Goal: Task Accomplishment & Management: Use online tool/utility

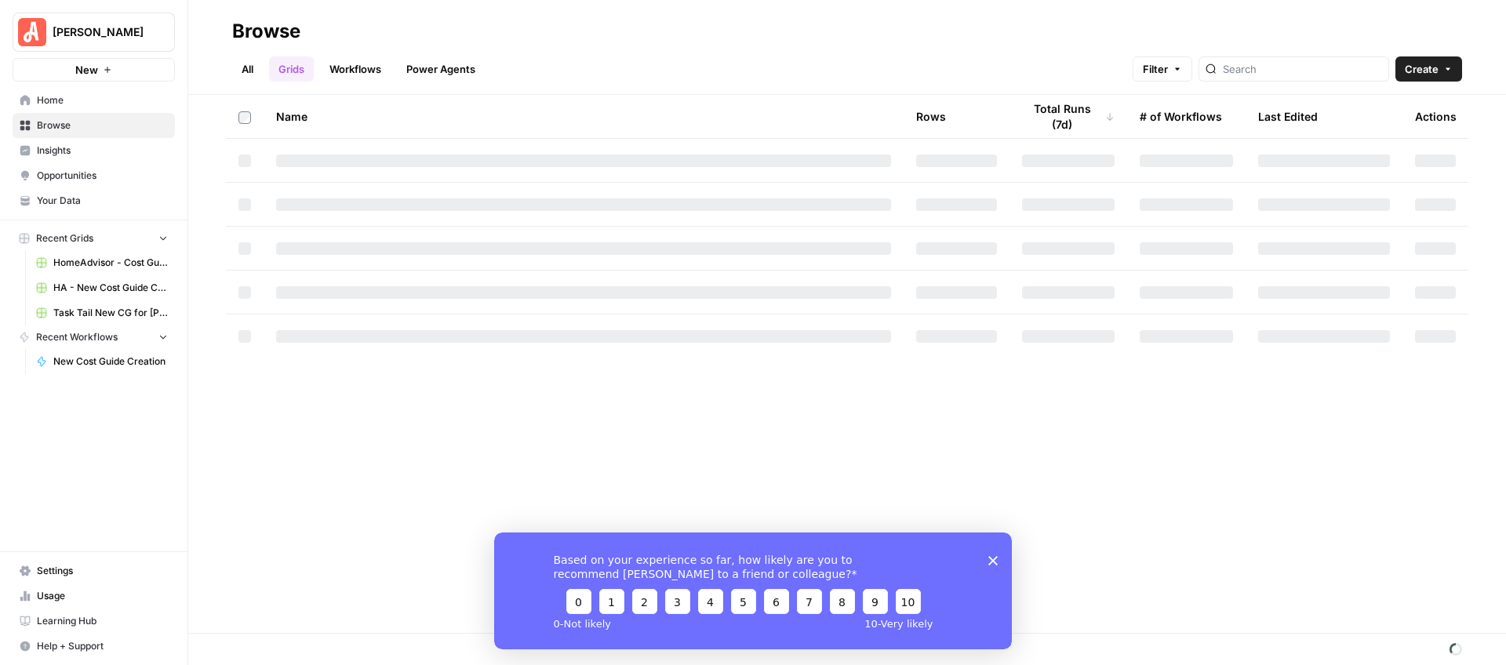
click at [998, 562] on div "Based on your experience so far, how likely are you to recommend AirOps to a fr…" at bounding box center [753, 590] width 518 height 117
click at [996, 563] on polygon "Close survey" at bounding box center [993, 559] width 9 height 9
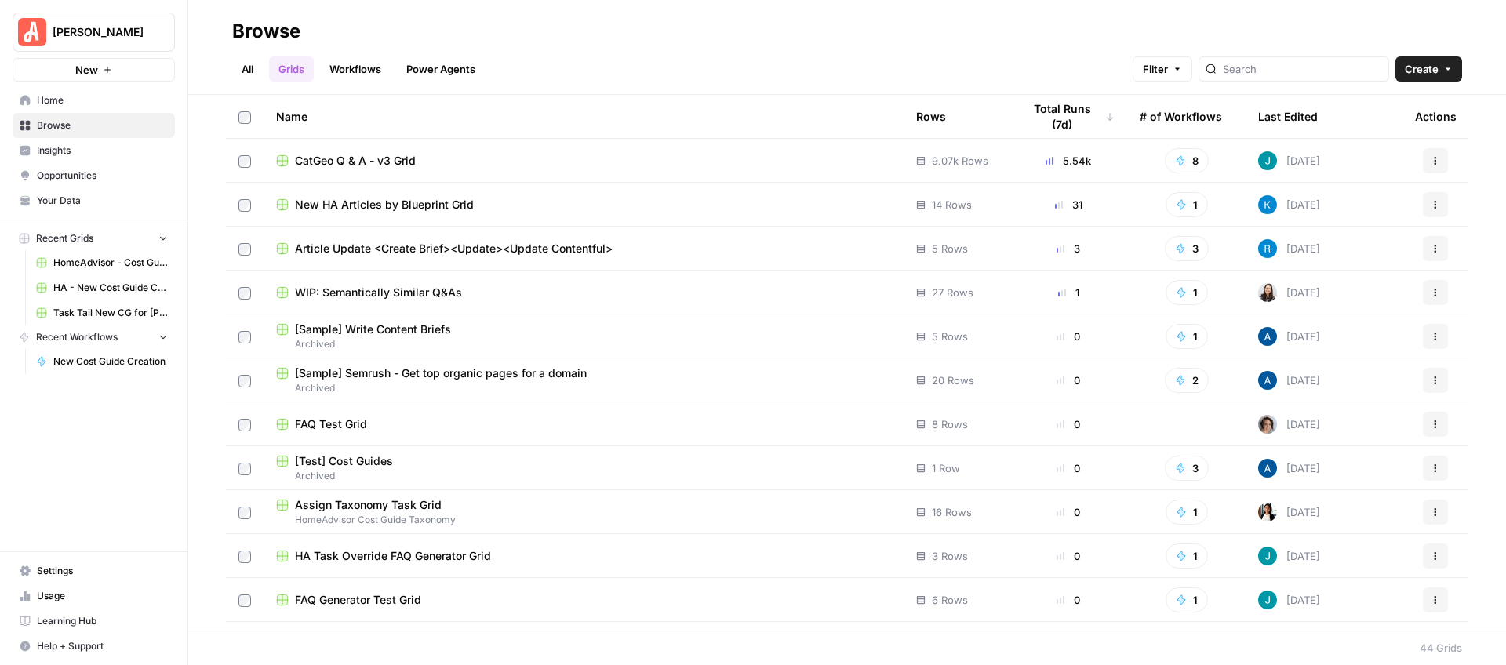
click at [360, 206] on span "New HA Articles by Blueprint Grid" at bounding box center [384, 205] width 179 height 16
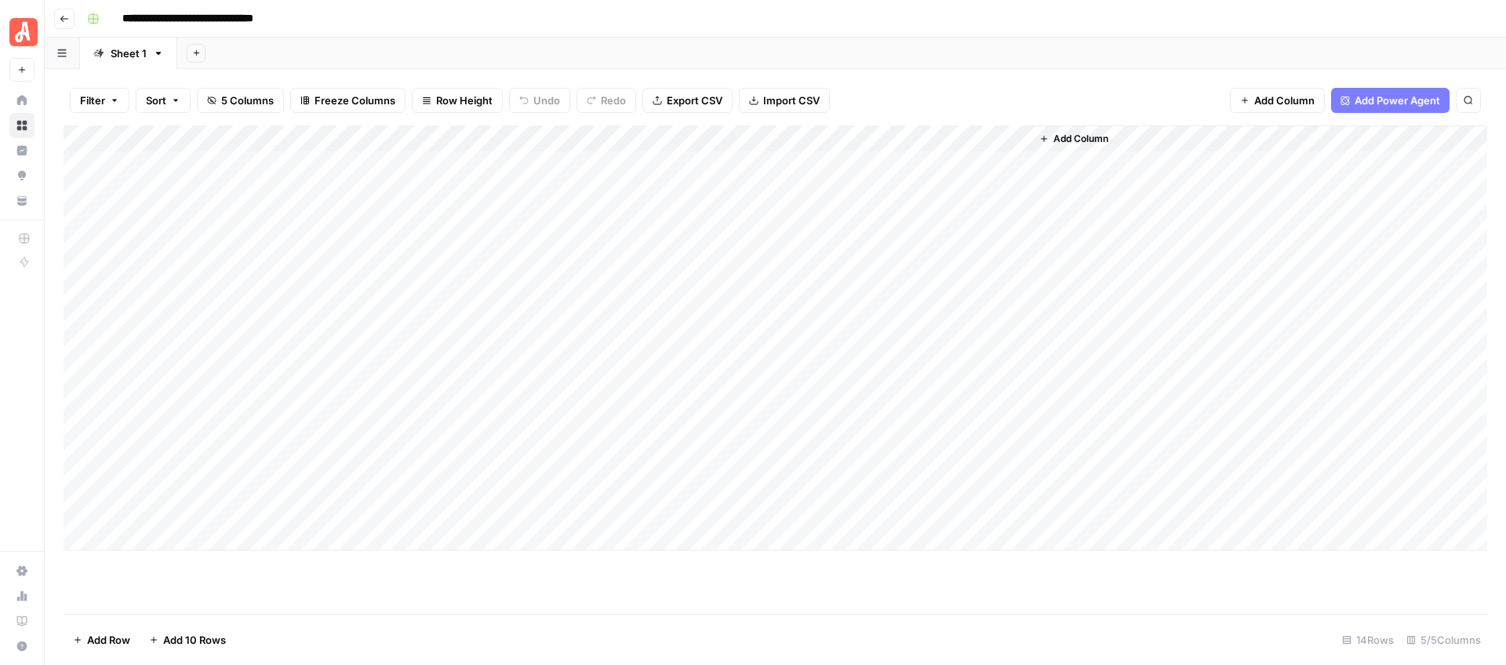
click at [74, 24] on header "**********" at bounding box center [776, 19] width 1462 height 38
click at [67, 20] on icon "button" at bounding box center [64, 18] width 9 height 9
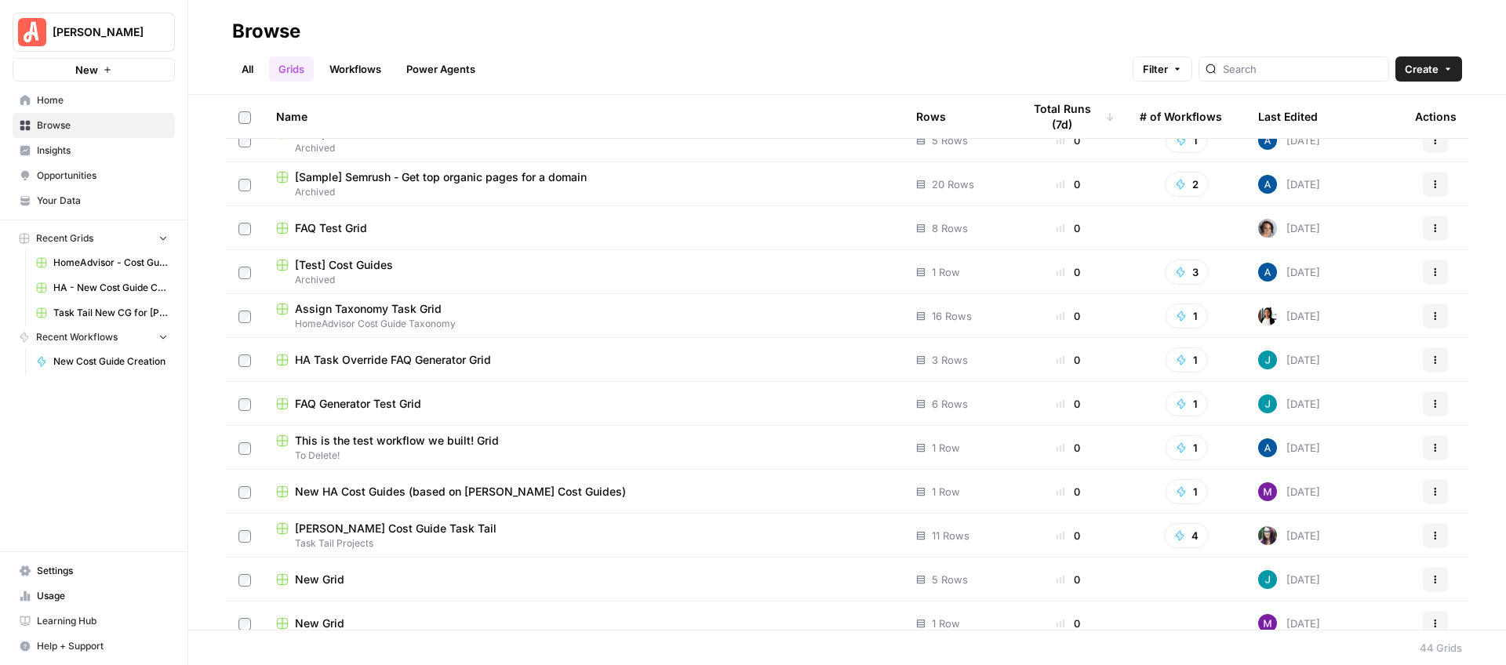
scroll to position [282, 0]
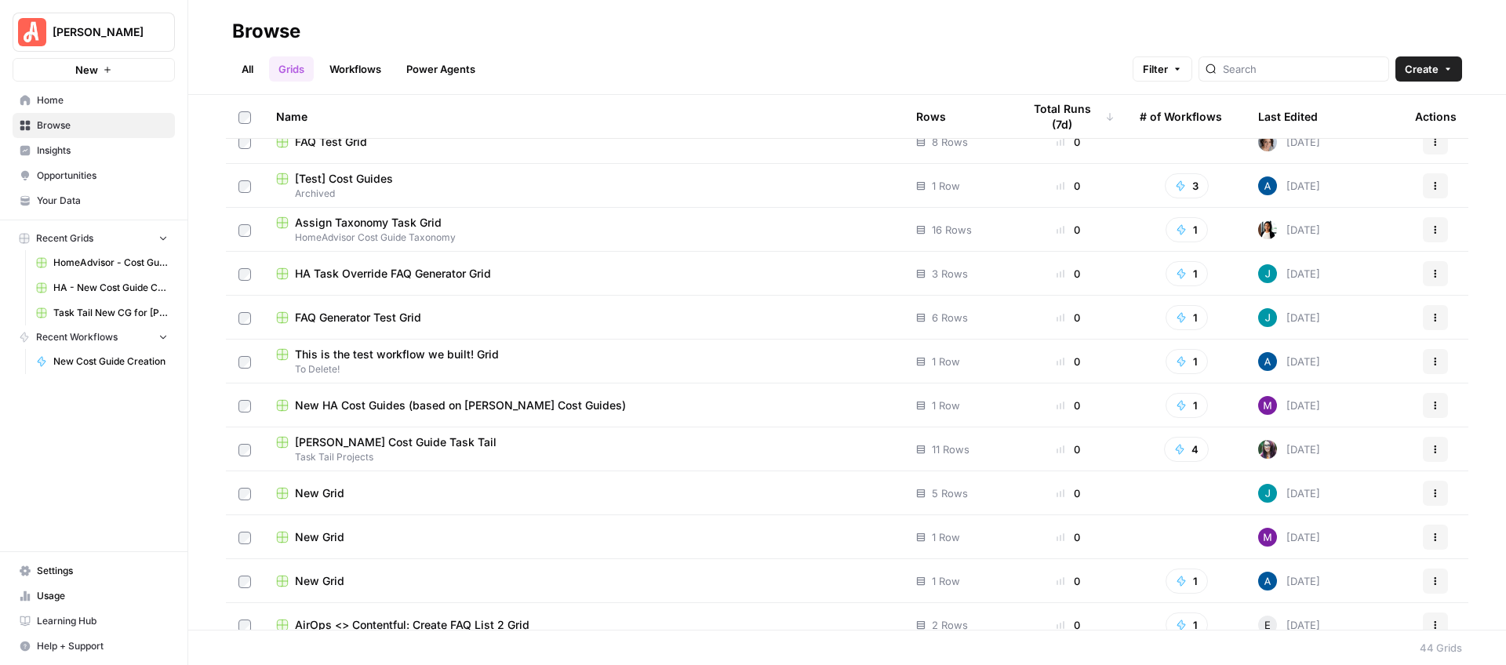
click at [545, 446] on div "[PERSON_NAME] Cost Guide Task Tail" at bounding box center [583, 443] width 615 height 16
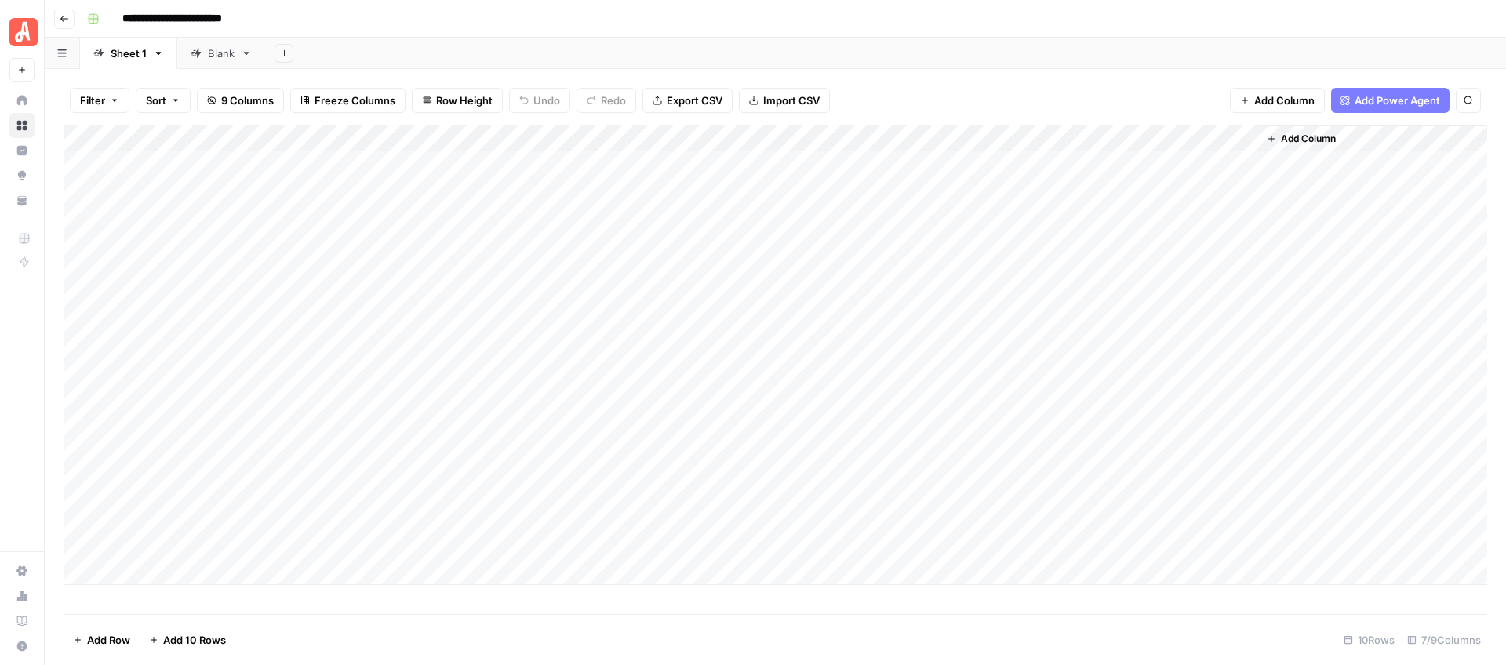
click at [214, 54] on div "Blank" at bounding box center [221, 54] width 27 height 16
click at [133, 56] on div "Sheet 1" at bounding box center [129, 54] width 36 height 16
click at [216, 56] on div "Blank" at bounding box center [221, 54] width 27 height 16
click at [279, 60] on button "Add Sheet" at bounding box center [284, 53] width 19 height 19
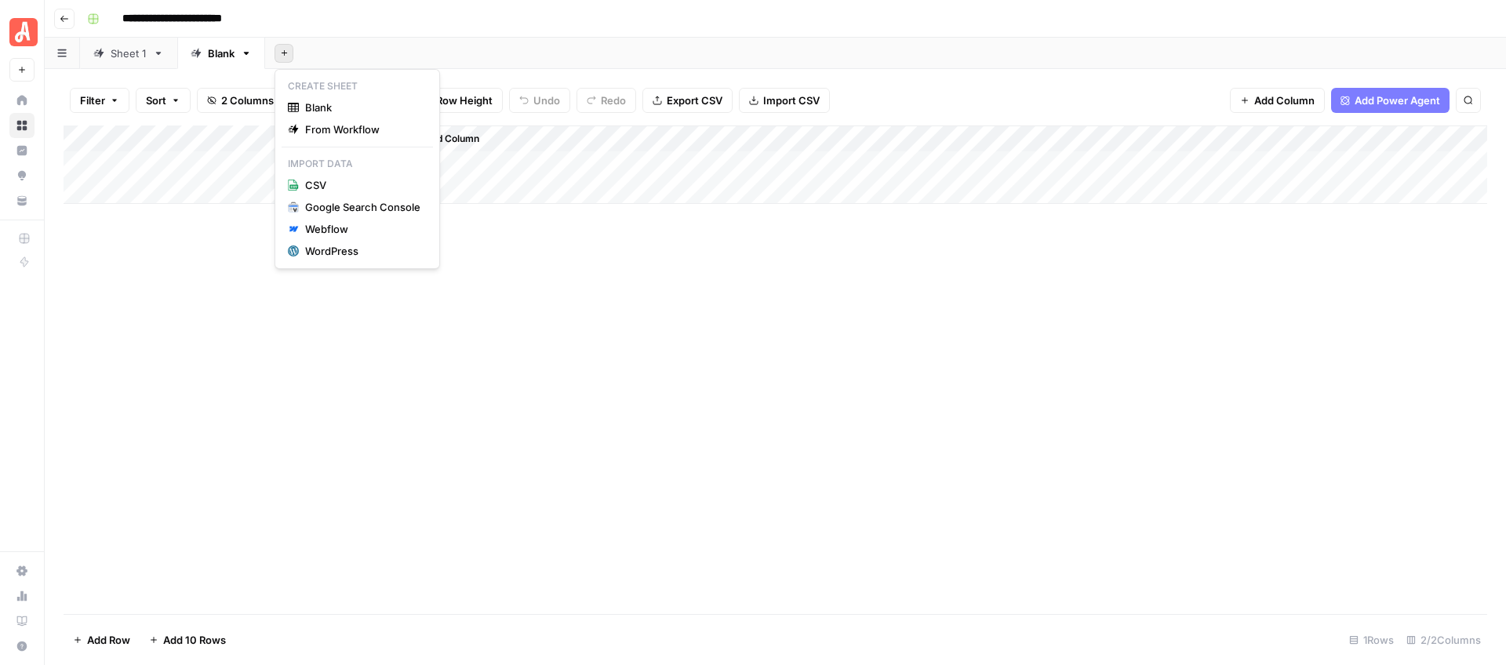
click at [375, 2] on header "**********" at bounding box center [776, 19] width 1462 height 38
click at [66, 19] on icon "button" at bounding box center [64, 18] width 9 height 9
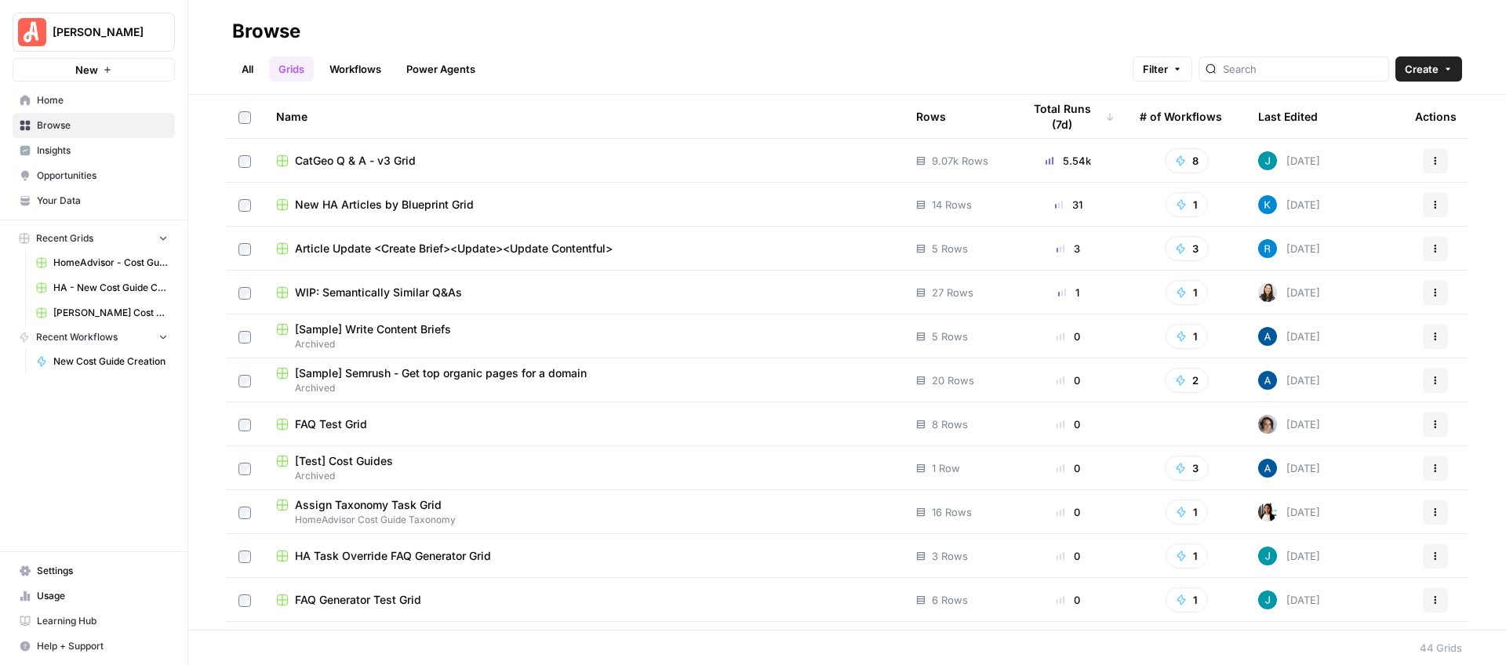
click at [1193, 61] on button "Filter" at bounding box center [1163, 68] width 60 height 25
click at [1146, 32] on div "Browse" at bounding box center [847, 31] width 1230 height 25
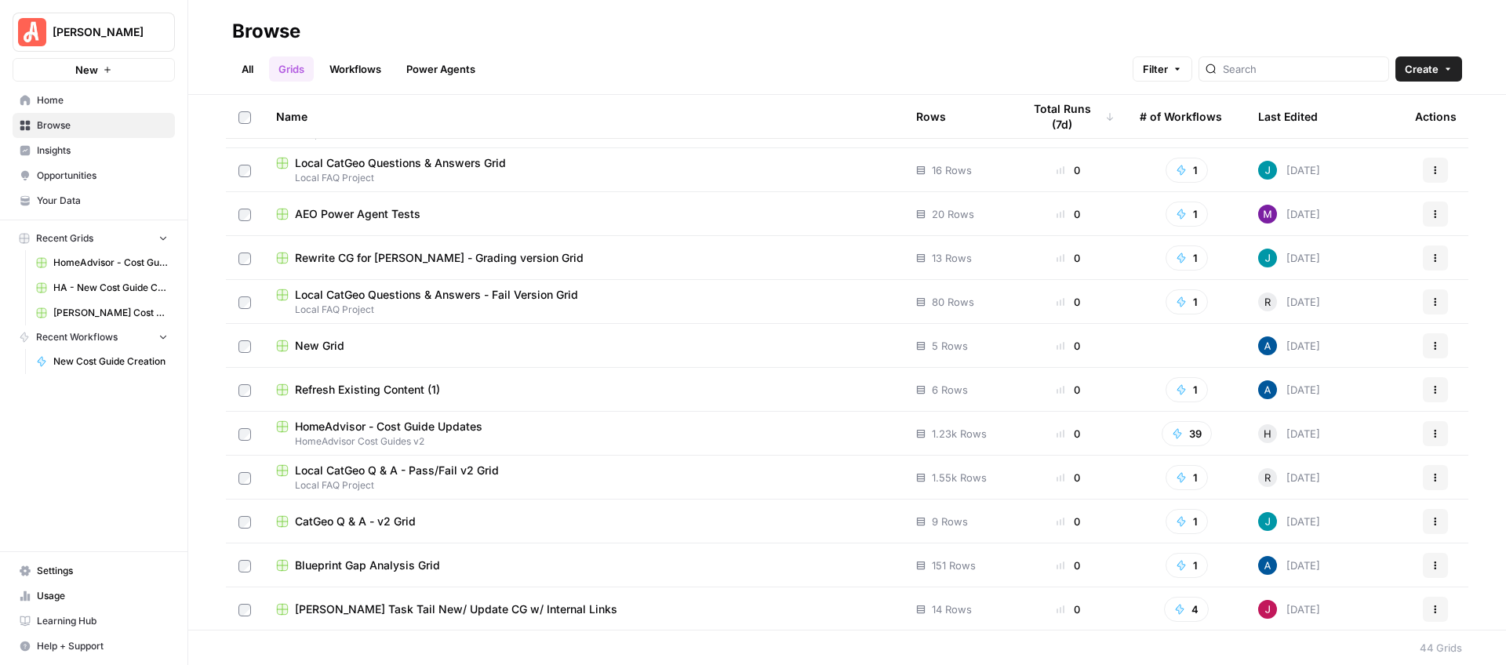
scroll to position [1301, 0]
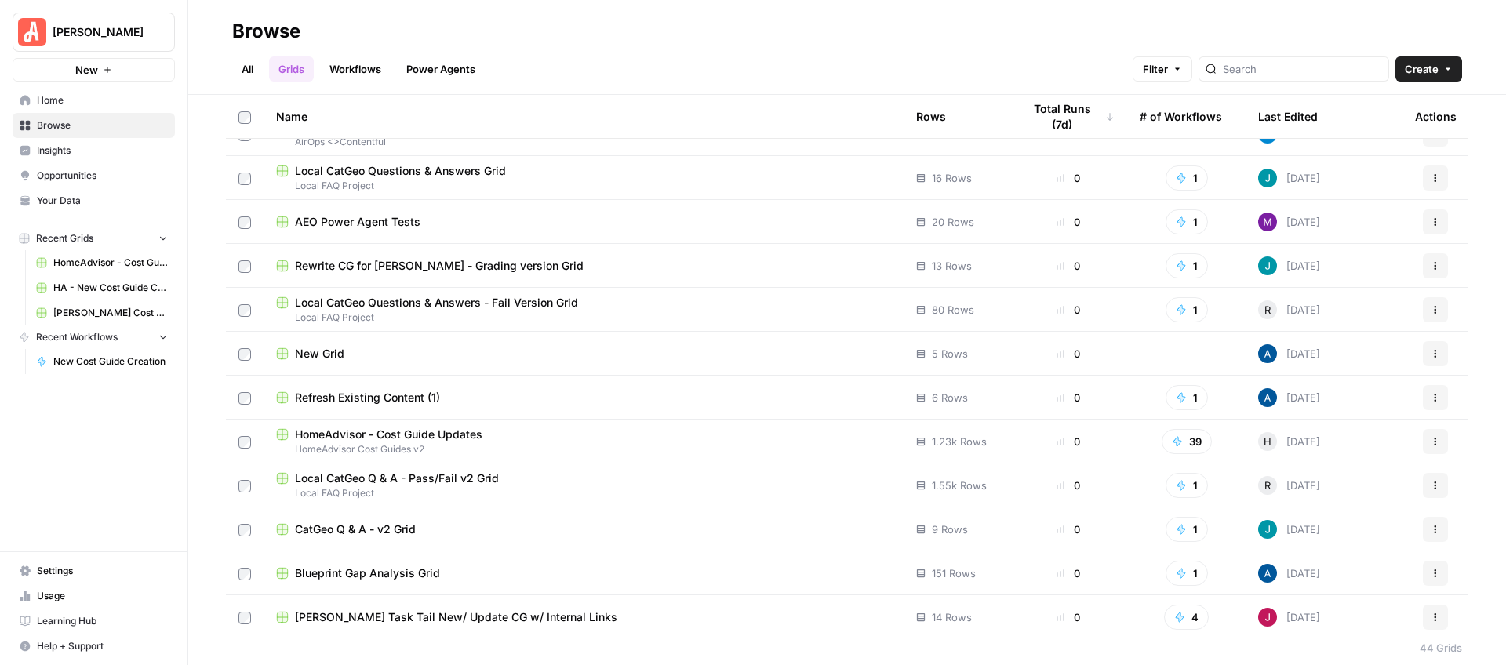
click at [1431, 354] on icon "button" at bounding box center [1435, 353] width 9 height 9
click at [1470, 356] on div "Name Rows Total Runs (7d) # of Workflows Last Edited Actions QA Local FAQ Outpu…" at bounding box center [847, 362] width 1318 height 535
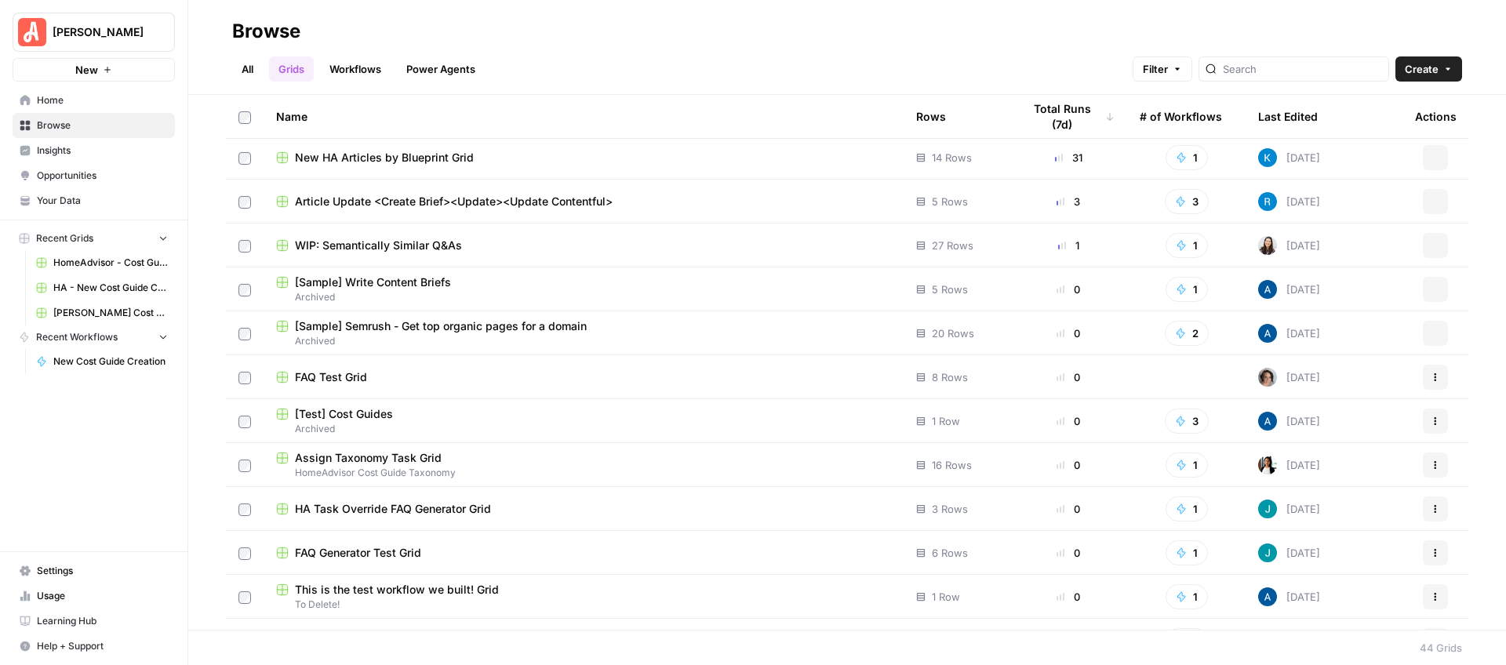
scroll to position [0, 0]
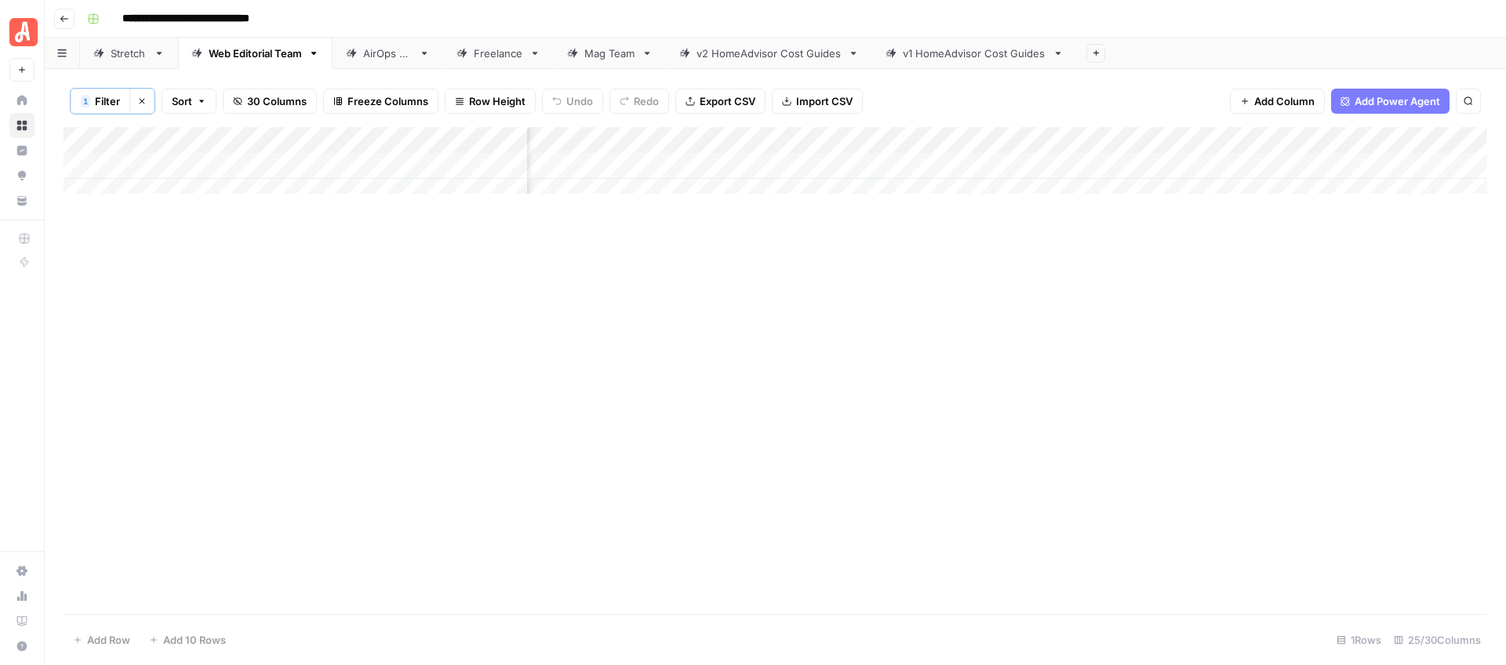
scroll to position [0, 2204]
